Goal: Answer question/provide support

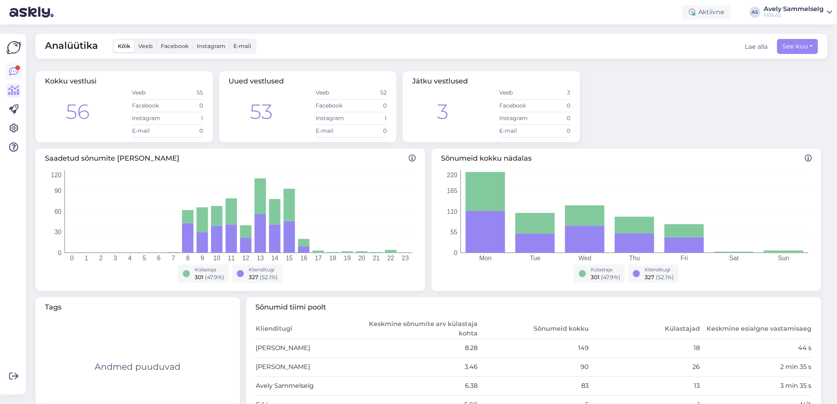
click at [16, 71] on icon at bounding box center [13, 71] width 9 height 9
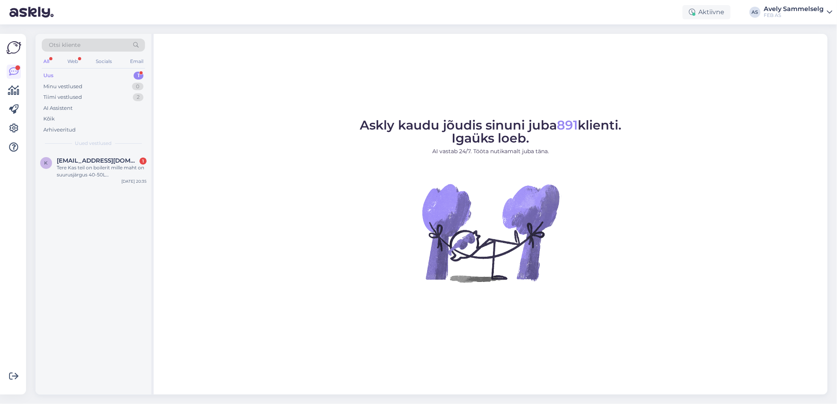
click at [97, 74] on div "Uus 1" at bounding box center [93, 75] width 103 height 11
click at [107, 171] on div "Tere Kas teil on boilerit mille maht on suurusjärgus 40-50L [PERSON_NAME] IP ol…" at bounding box center [102, 171] width 90 height 14
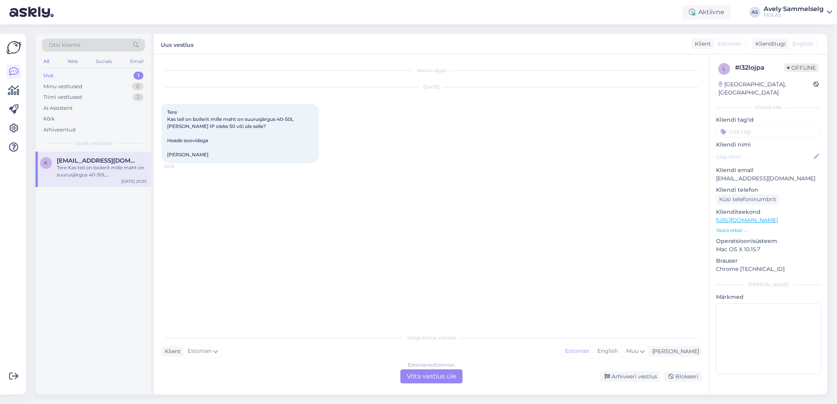
click at [414, 375] on div "Estonian to Estonian Võta vestlus üle" at bounding box center [432, 377] width 62 height 14
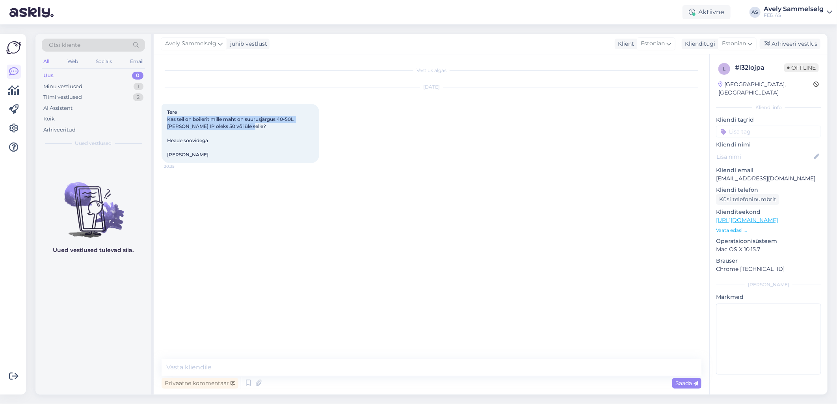
drag, startPoint x: 167, startPoint y: 117, endPoint x: 251, endPoint y: 129, distance: 84.3
click at [251, 129] on div "Tere Kas teil on boilerit mille maht on suurusjärgus 40-50L [PERSON_NAME] IP ol…" at bounding box center [241, 133] width 158 height 59
copy span "Kas teil on boilerit mille maht on suurusjärgus 40-50L [PERSON_NAME] IP oleks 5…"
click at [518, 181] on div "Vestlus algas [DATE] Tere Kas teil on boilerit mille maht on suurusjärgus 40-50…" at bounding box center [435, 207] width 547 height 290
click at [62, 133] on div "Arhiveeritud" at bounding box center [59, 130] width 32 height 8
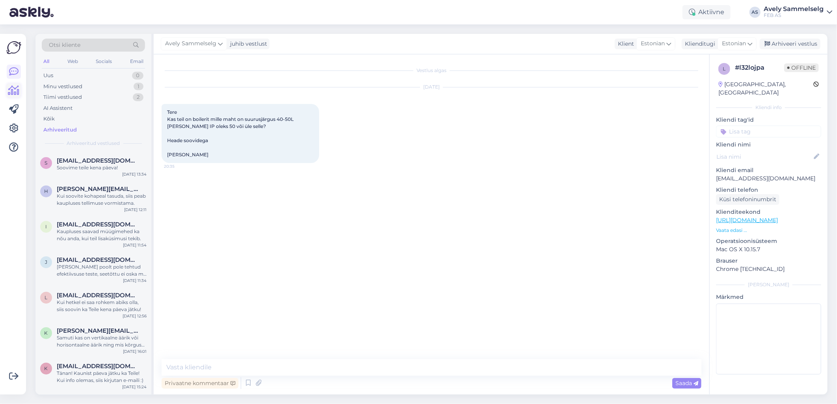
click at [18, 89] on icon at bounding box center [13, 90] width 11 height 9
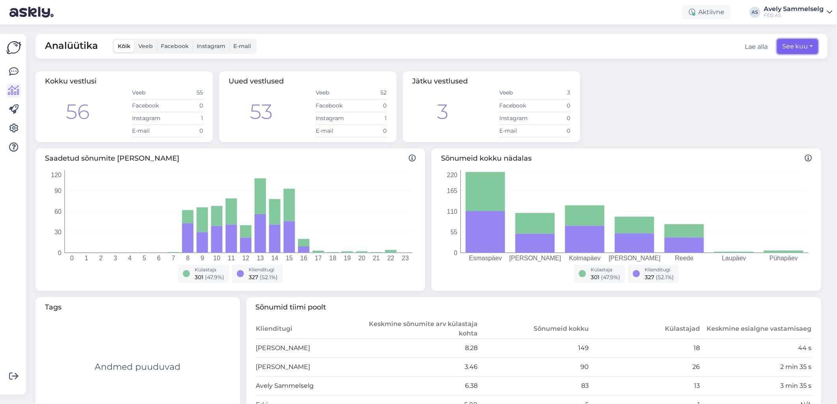
click at [794, 41] on button "See kuu" at bounding box center [797, 46] width 41 height 15
select select "7"
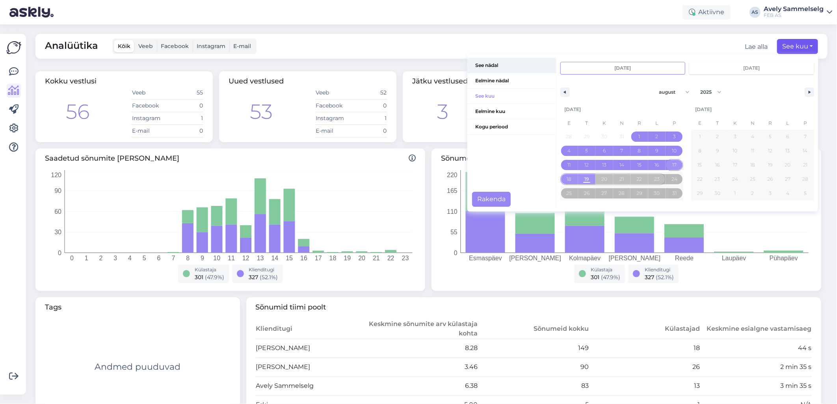
click at [486, 64] on span "See nädal" at bounding box center [512, 65] width 89 height 15
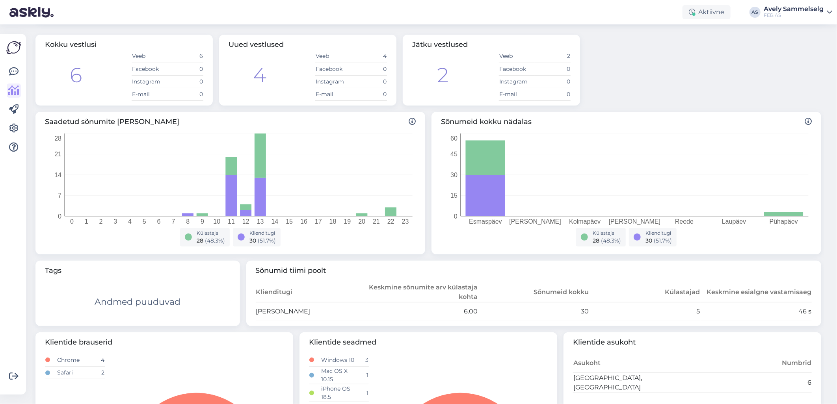
scroll to position [88, 0]
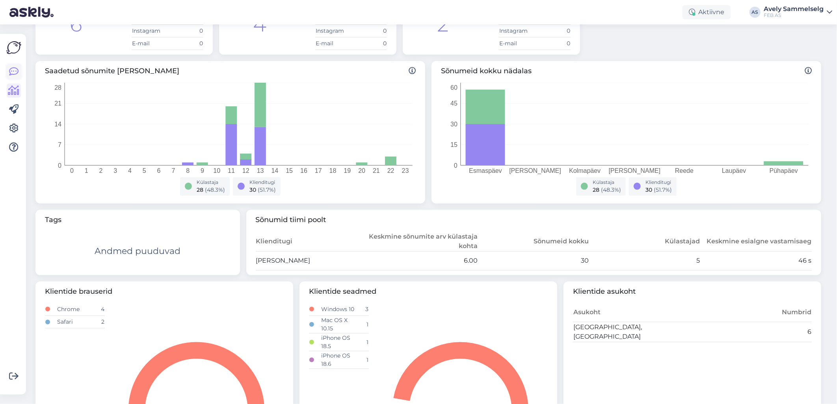
click at [13, 72] on icon at bounding box center [13, 71] width 9 height 9
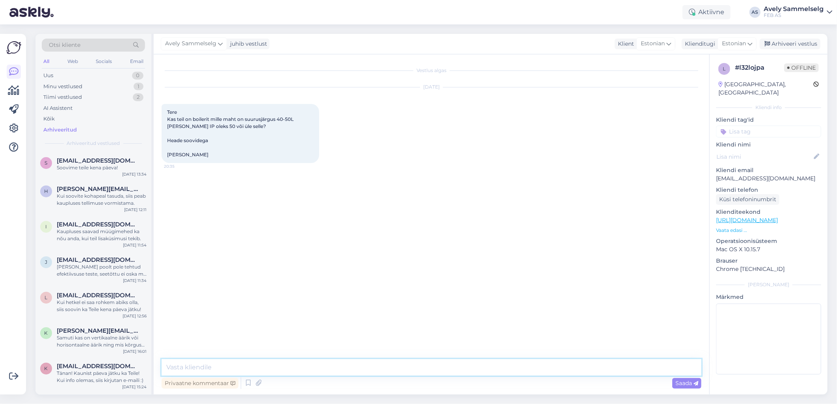
click at [359, 361] on textarea at bounding box center [432, 368] width 540 height 17
type textarea "Tere! Uurin [PERSON_NAME] [PERSON_NAME] info saanud, võtan Teiega ühendust!"
